Goal: Task Accomplishment & Management: Use online tool/utility

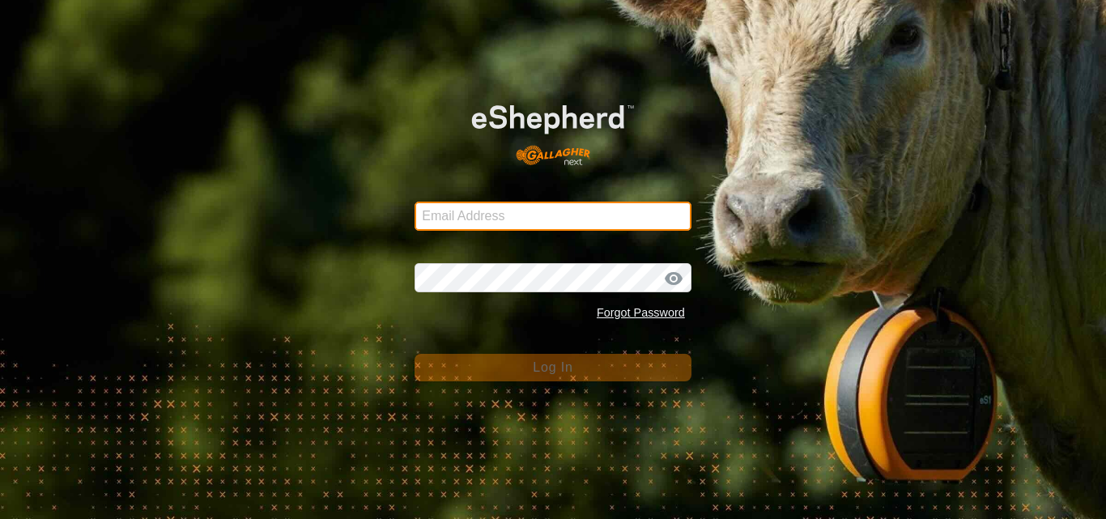
type input "[DOMAIN_NAME][EMAIL_ADDRESS][DOMAIN_NAME]"
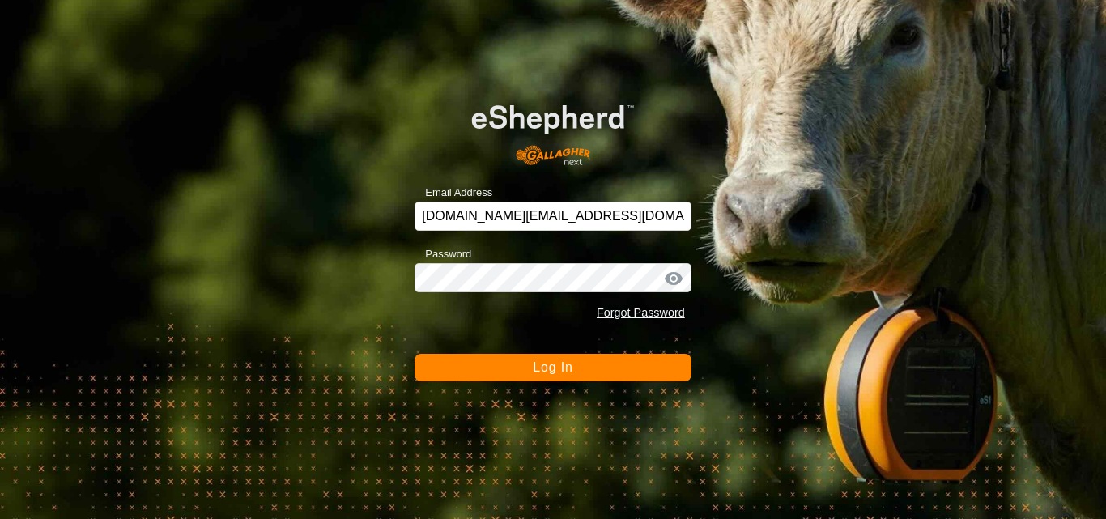
click at [586, 372] on button "Log In" at bounding box center [552, 368] width 277 height 28
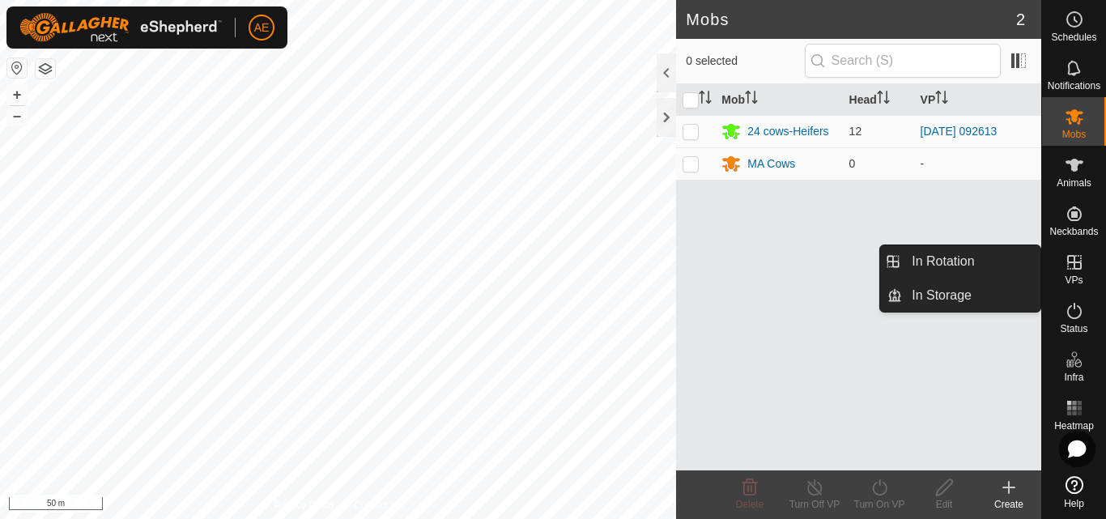
click at [1069, 268] on icon at bounding box center [1074, 262] width 19 height 19
click at [968, 264] on link "In Rotation" at bounding box center [971, 261] width 138 height 32
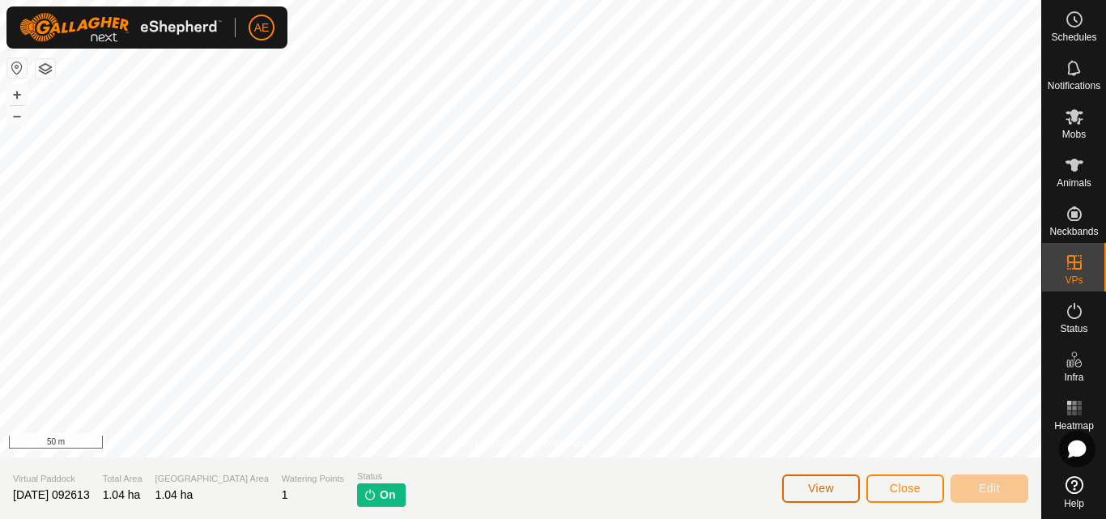
click at [824, 491] on span "View" at bounding box center [821, 488] width 26 height 13
click at [914, 491] on span "Close" at bounding box center [905, 488] width 31 height 13
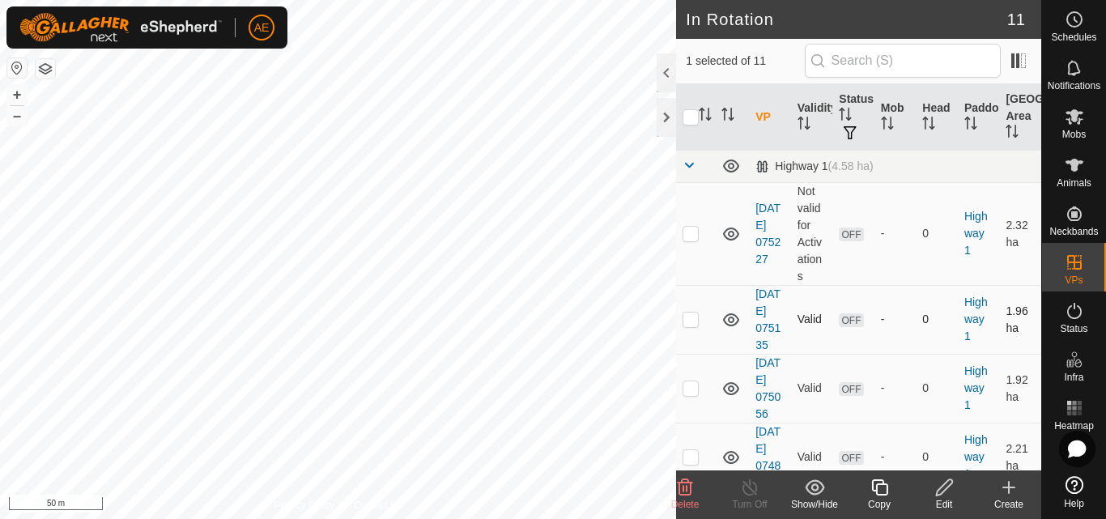
checkbox input "false"
checkbox input "true"
click at [947, 491] on icon at bounding box center [944, 487] width 20 height 19
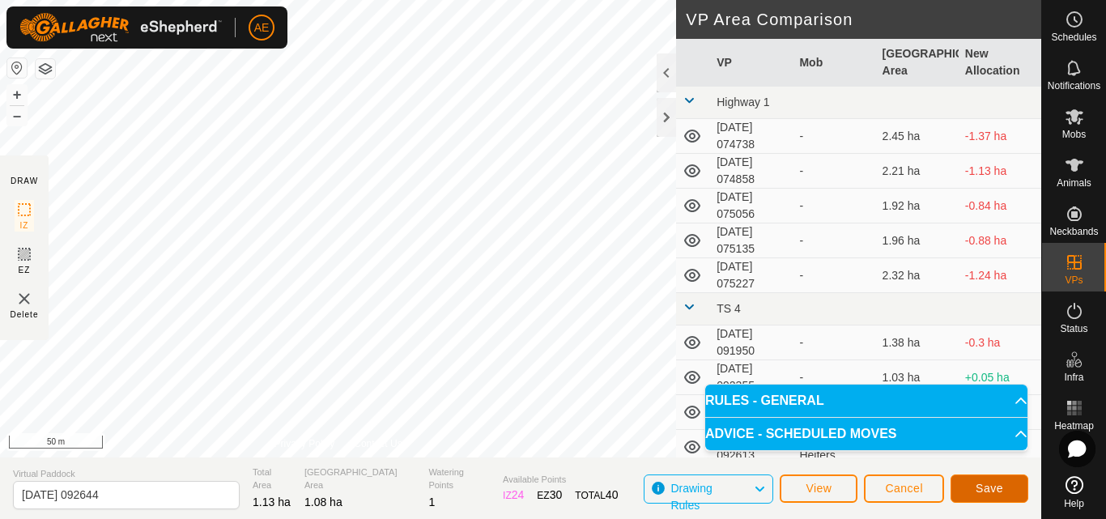
click at [1004, 491] on button "Save" at bounding box center [989, 488] width 78 height 28
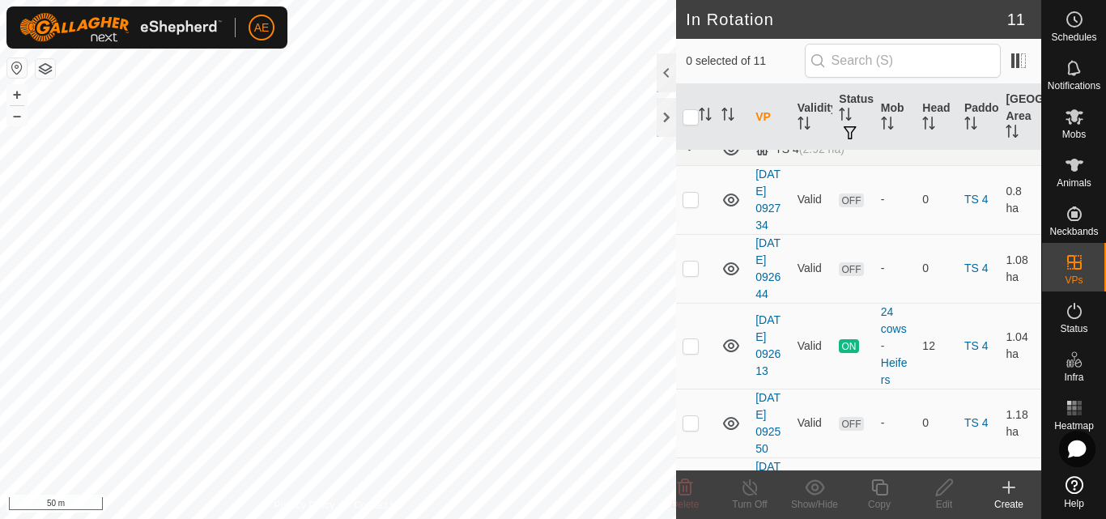
scroll to position [428, 0]
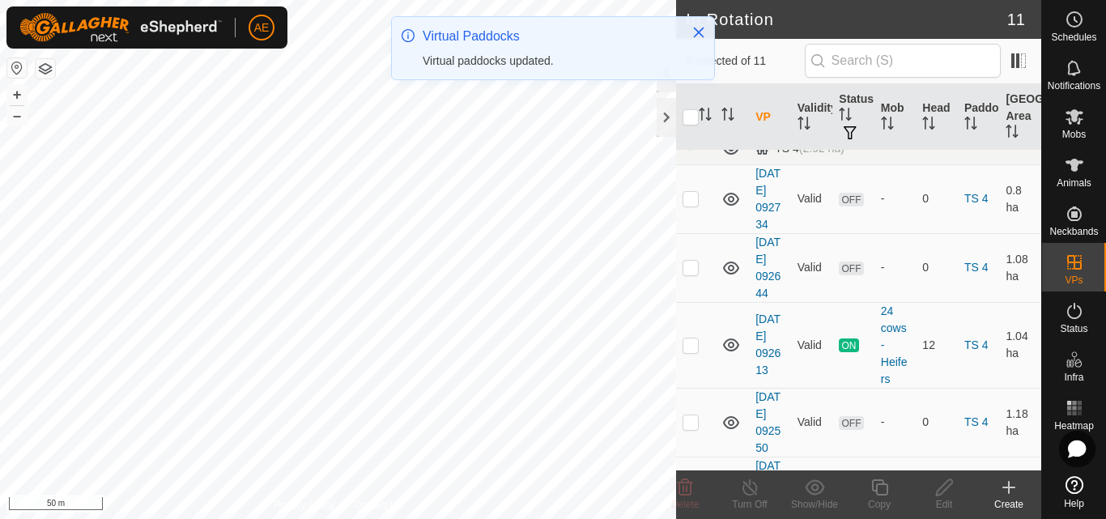
checkbox input "true"
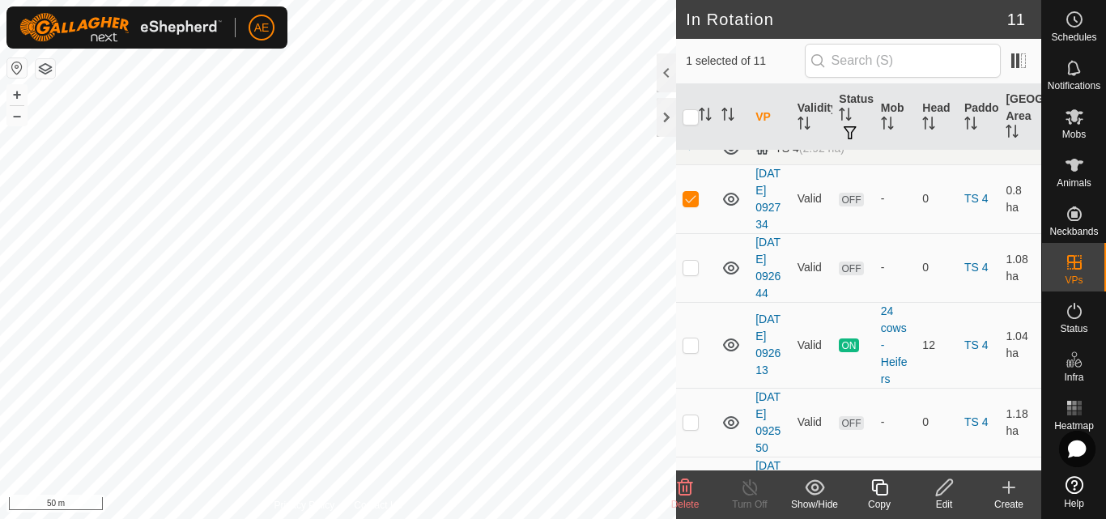
click at [943, 501] on div "Edit" at bounding box center [944, 504] width 65 height 15
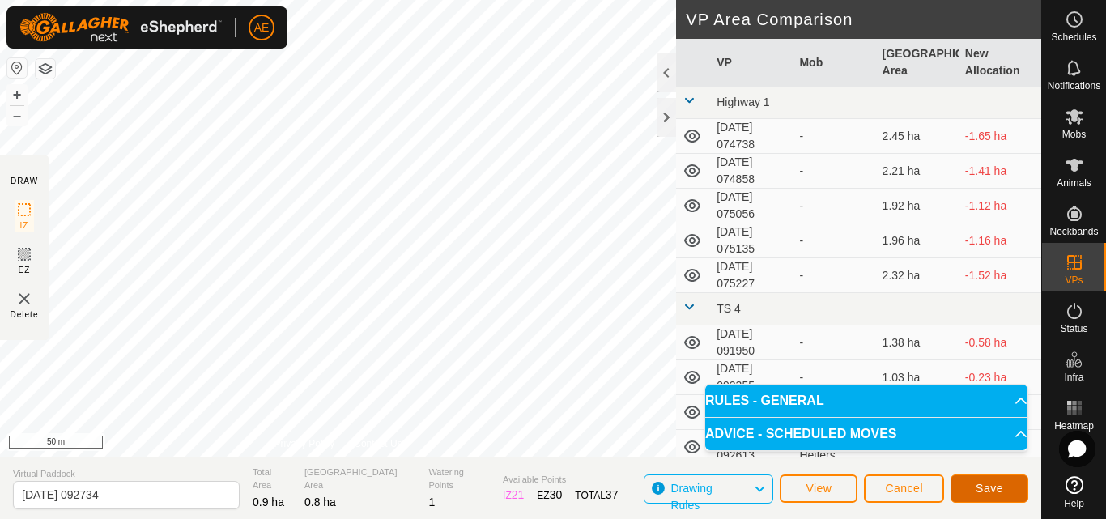
click at [995, 486] on span "Save" at bounding box center [989, 488] width 28 height 13
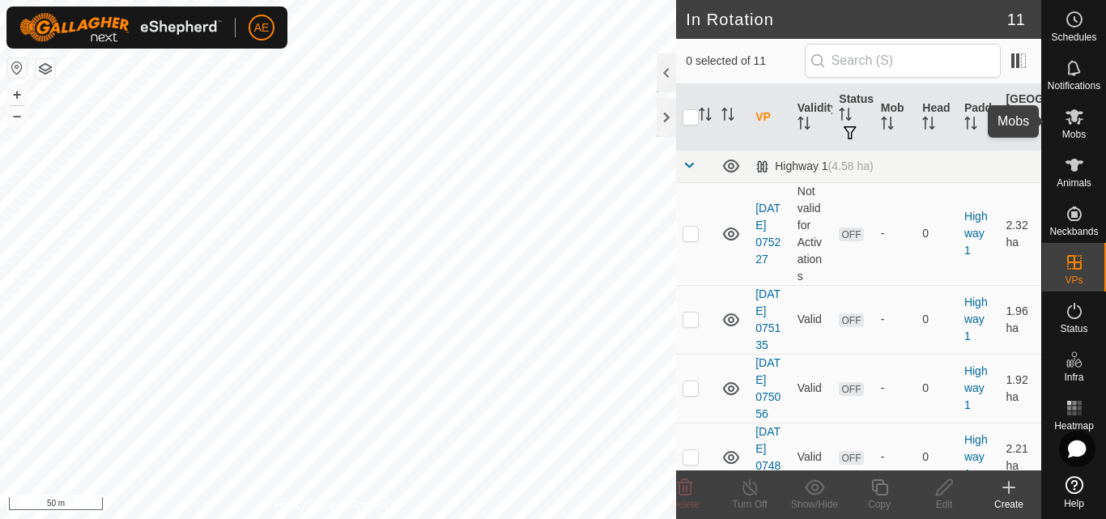
click at [1074, 118] on icon at bounding box center [1074, 116] width 18 height 15
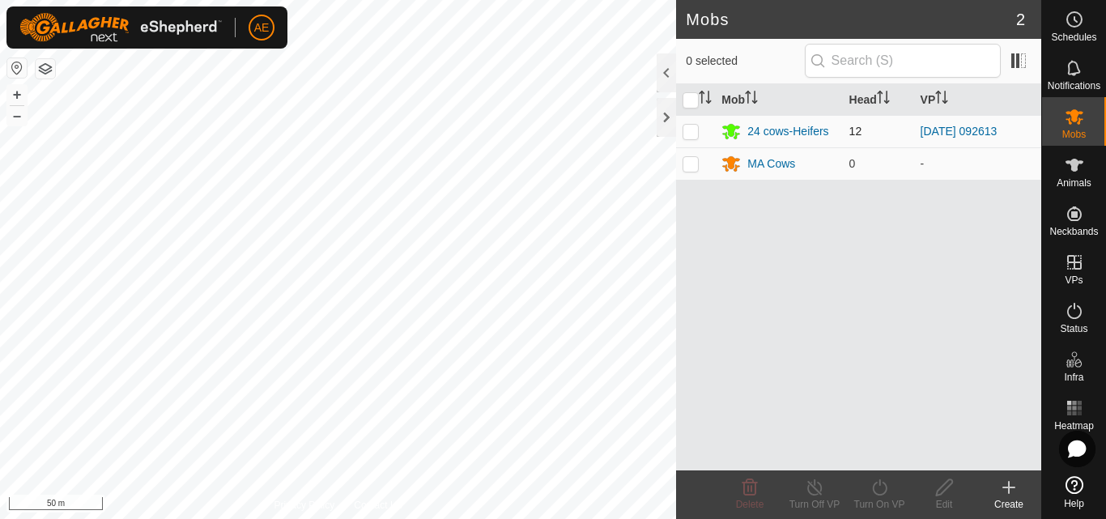
click at [691, 134] on p-checkbox at bounding box center [690, 131] width 16 height 13
checkbox input "true"
click at [799, 130] on div "24 cows-Heifers" at bounding box center [787, 131] width 81 height 17
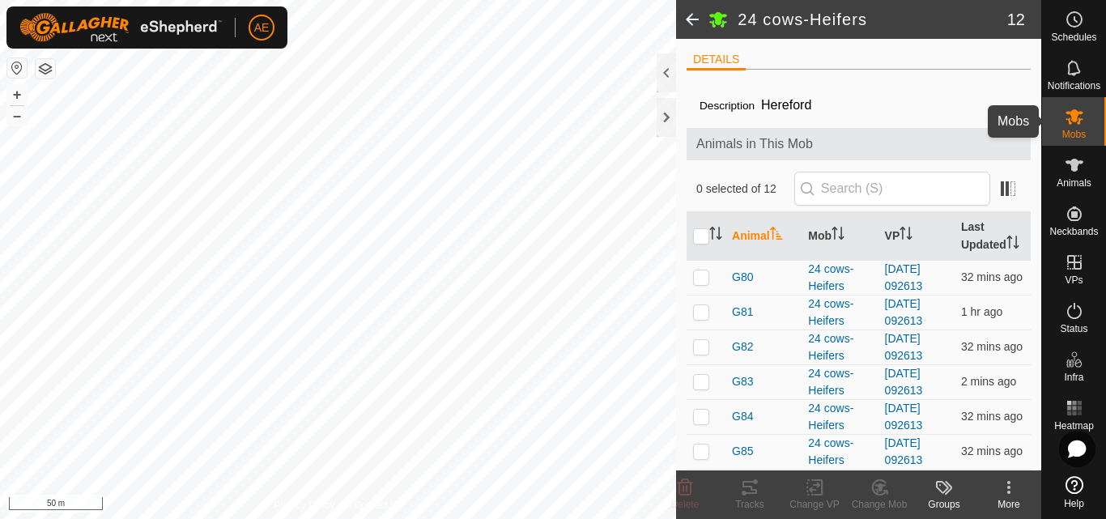
click at [1080, 116] on icon at bounding box center [1074, 116] width 19 height 19
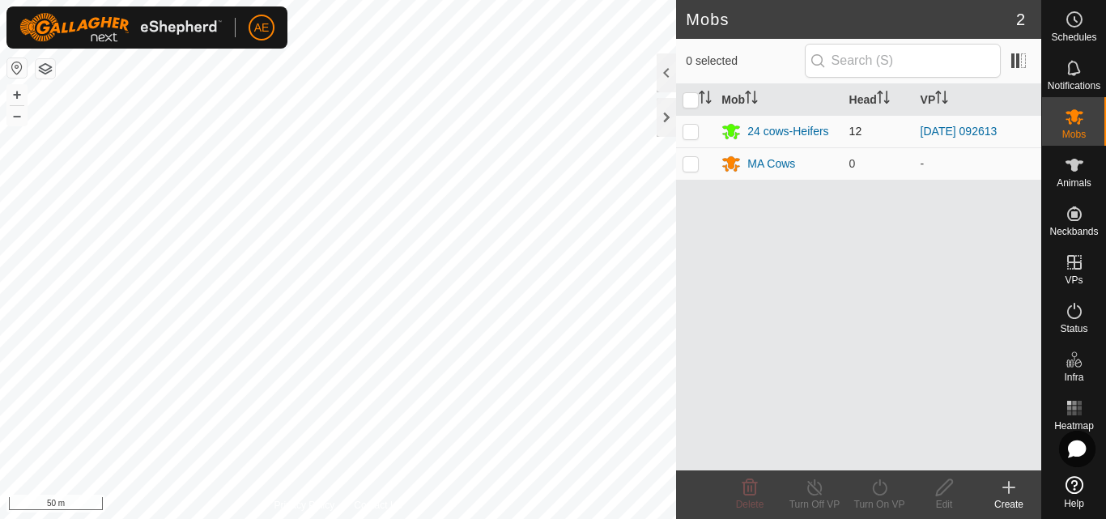
click at [688, 134] on p-checkbox at bounding box center [690, 131] width 16 height 13
checkbox input "true"
click at [881, 495] on icon at bounding box center [879, 487] width 20 height 19
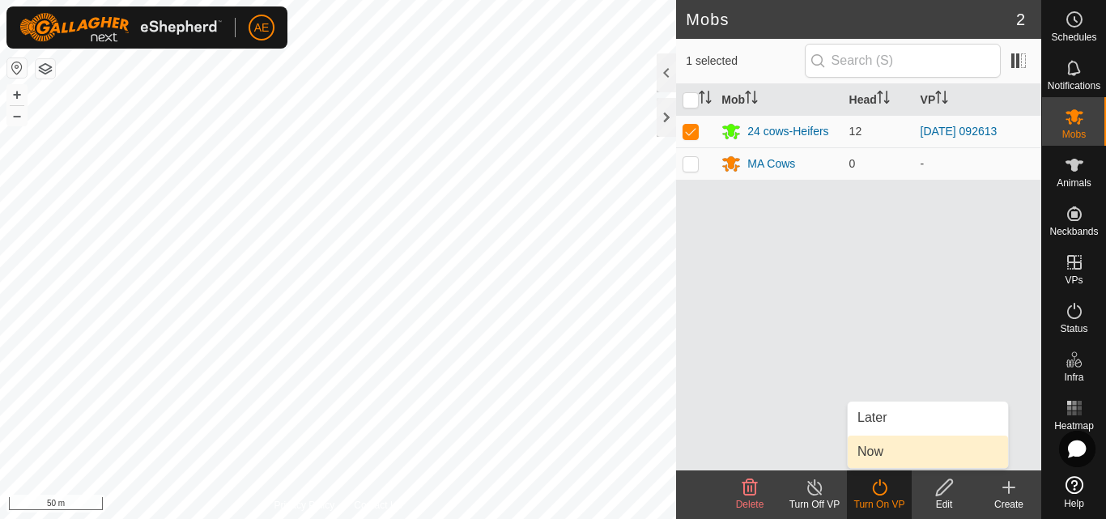
click at [878, 455] on link "Now" at bounding box center [928, 452] width 160 height 32
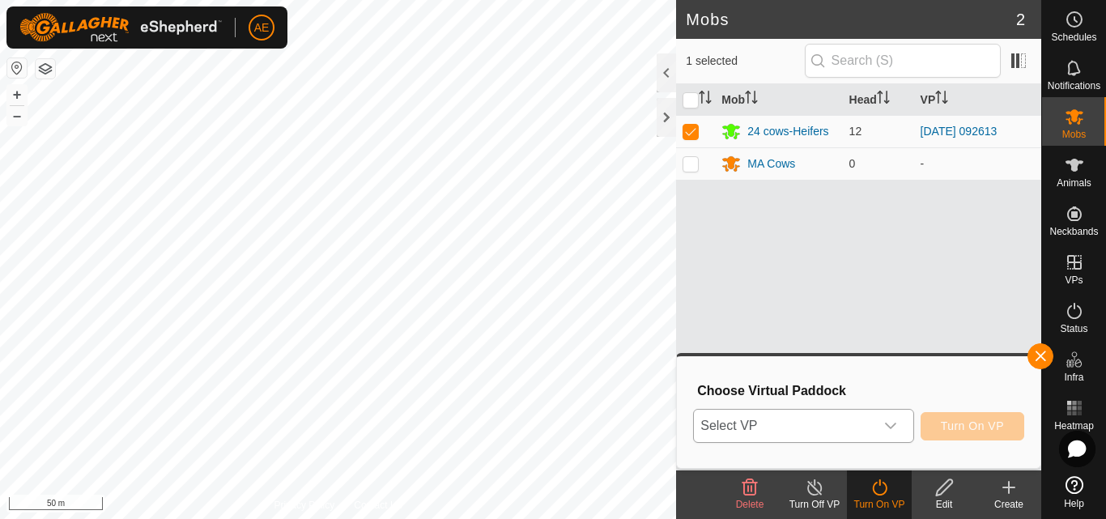
click at [890, 427] on icon "dropdown trigger" at bounding box center [890, 425] width 13 height 13
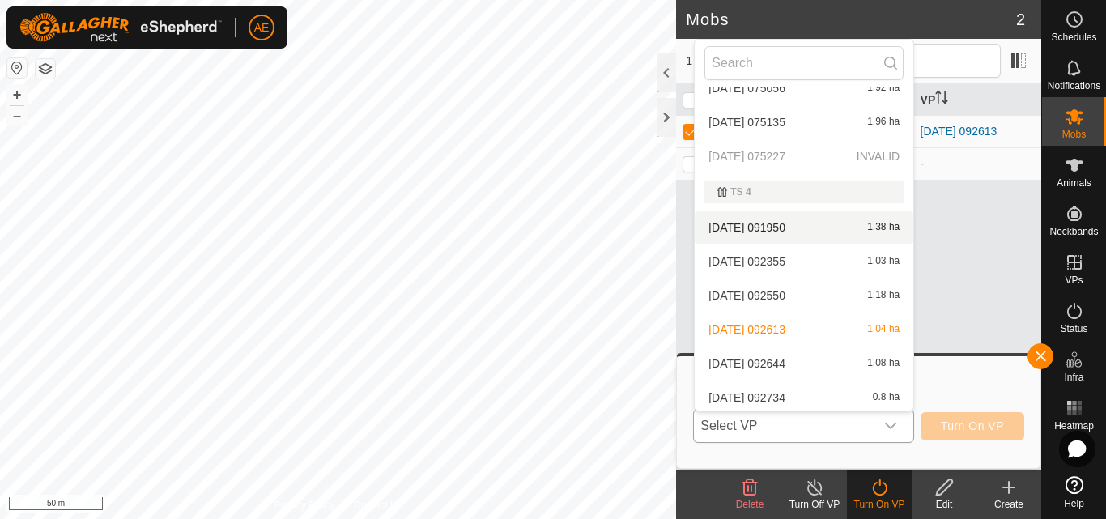
scroll to position [123, 0]
click at [788, 364] on li "[DATE] 092644 1.08 ha" at bounding box center [804, 360] width 219 height 32
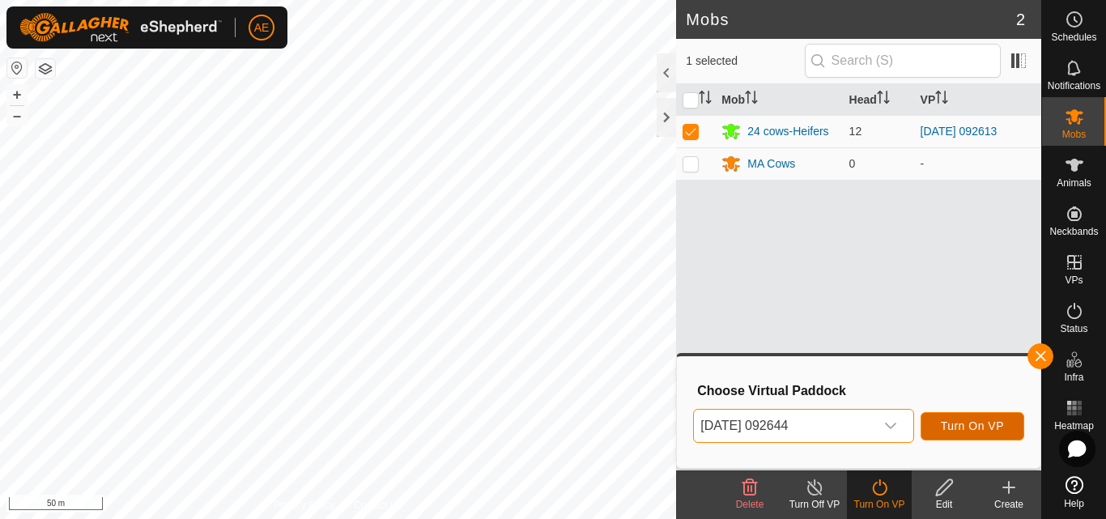
click at [985, 426] on span "Turn On VP" at bounding box center [972, 425] width 63 height 13
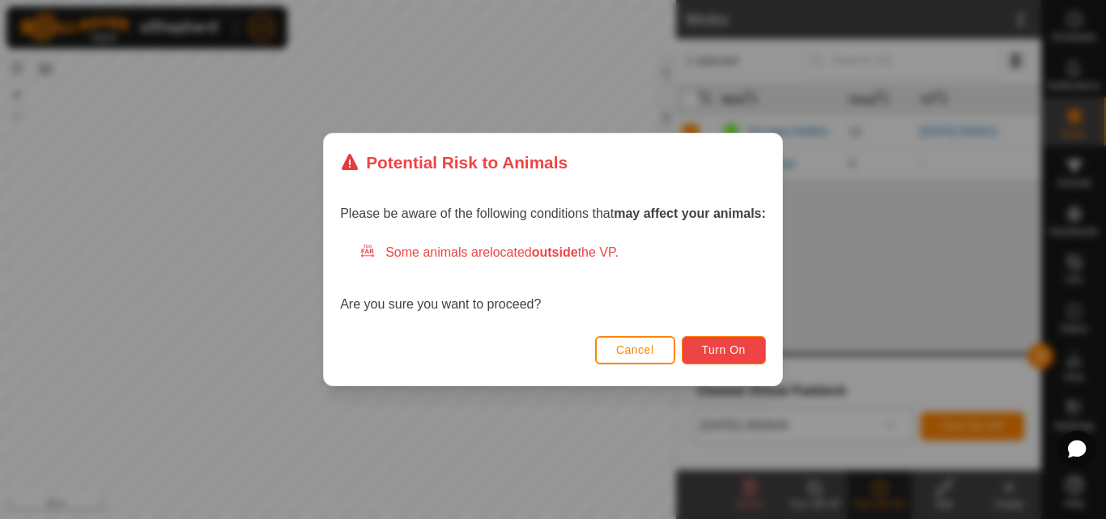
click at [738, 350] on span "Turn On" at bounding box center [724, 349] width 44 height 13
